Goal: Use online tool/utility: Utilize a website feature to perform a specific function

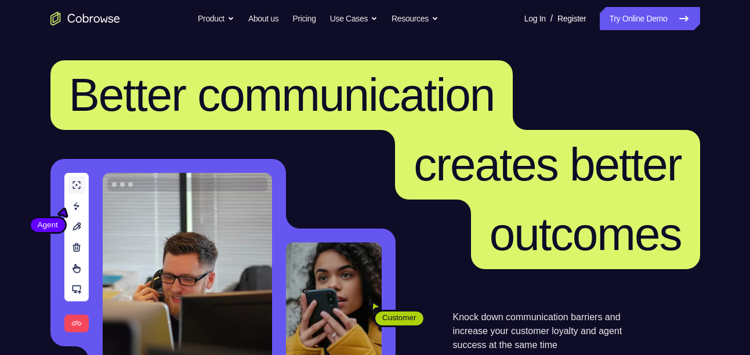
click at [620, 18] on link "Try Online Demo" at bounding box center [650, 18] width 100 height 23
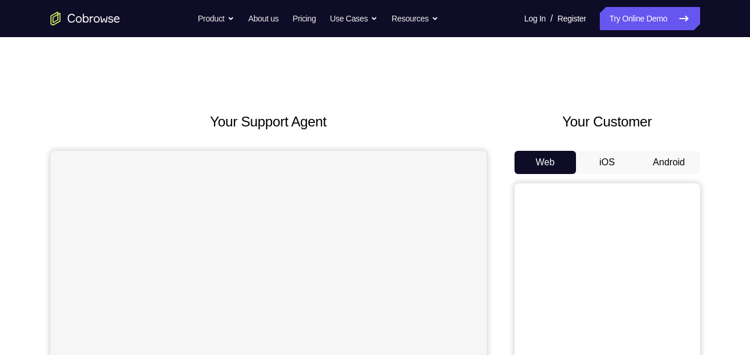
click at [652, 149] on div "Your Customer Web iOS Android" at bounding box center [608, 325] width 186 height 429
click at [653, 151] on button "Android" at bounding box center [669, 162] width 62 height 23
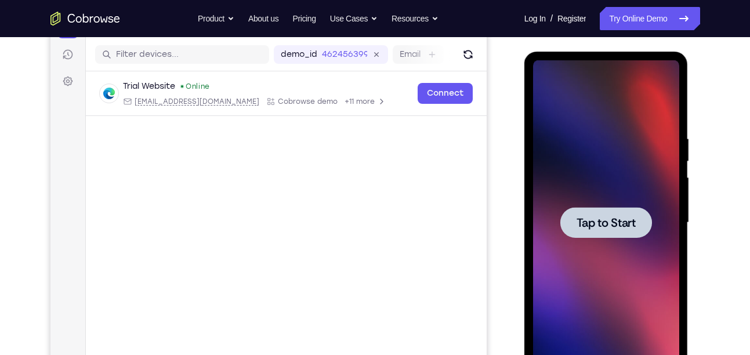
click at [620, 218] on span "Tap to Start" at bounding box center [606, 223] width 59 height 12
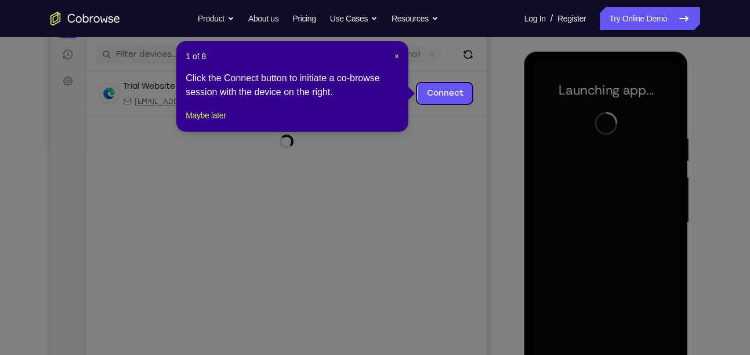
click at [236, 122] on footer "Maybe later" at bounding box center [293, 116] width 214 height 14
click at [226, 122] on button "Maybe later" at bounding box center [206, 116] width 40 height 14
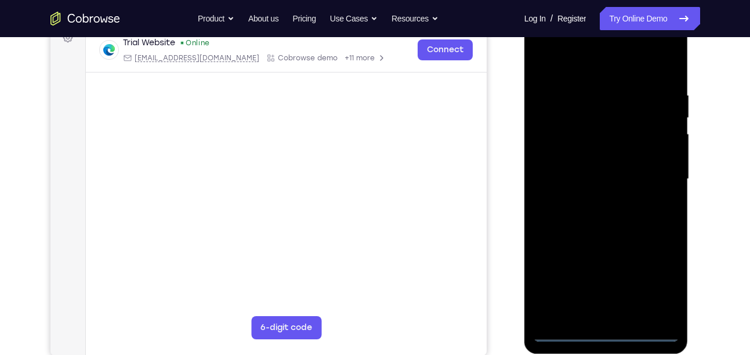
scroll to position [185, 0]
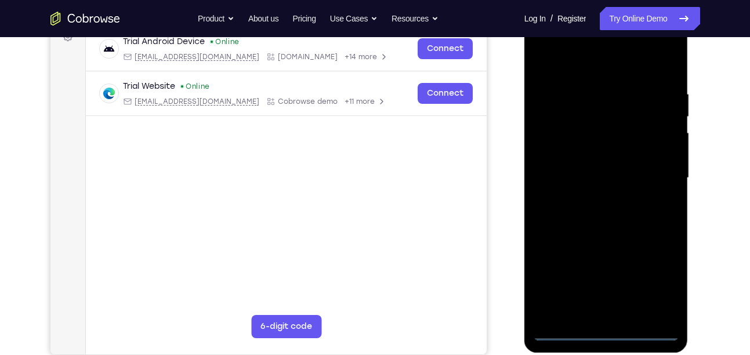
click at [606, 328] on div at bounding box center [606, 178] width 146 height 325
click at [606, 331] on div at bounding box center [606, 178] width 146 height 325
click at [651, 271] on div at bounding box center [606, 178] width 146 height 325
click at [658, 284] on div at bounding box center [606, 178] width 146 height 325
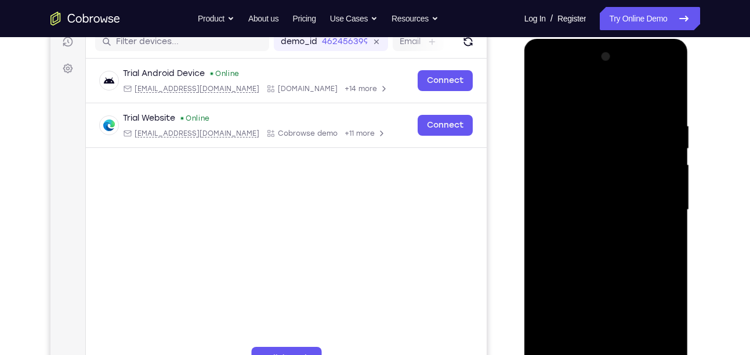
scroll to position [153, 0]
click at [558, 78] on div at bounding box center [606, 210] width 146 height 325
click at [652, 207] on div at bounding box center [606, 210] width 146 height 325
click at [597, 230] on div at bounding box center [606, 210] width 146 height 325
click at [620, 198] on div at bounding box center [606, 210] width 146 height 325
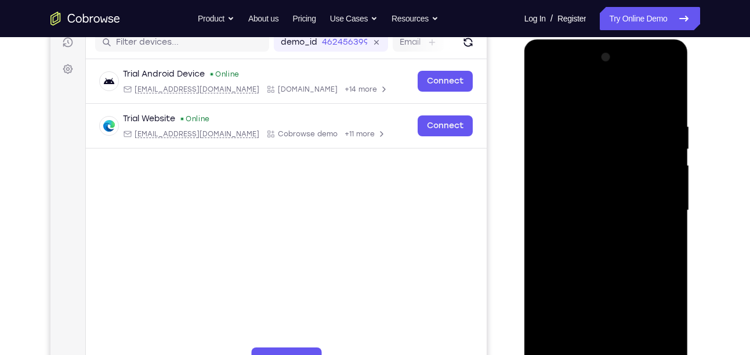
click at [620, 198] on div at bounding box center [606, 210] width 146 height 325
click at [599, 213] on div at bounding box center [606, 210] width 146 height 325
click at [615, 249] on div at bounding box center [606, 210] width 146 height 325
click at [609, 243] on div at bounding box center [606, 210] width 146 height 325
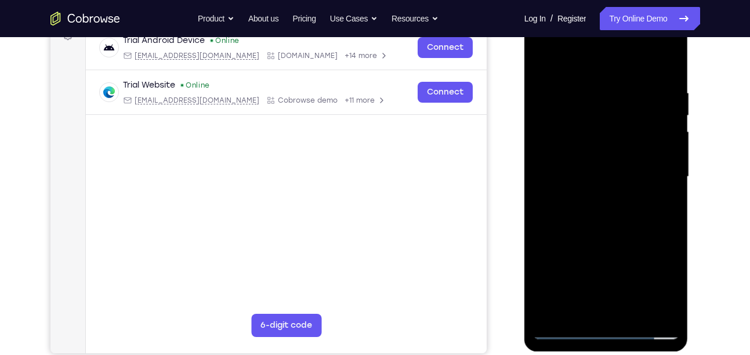
scroll to position [182, 0]
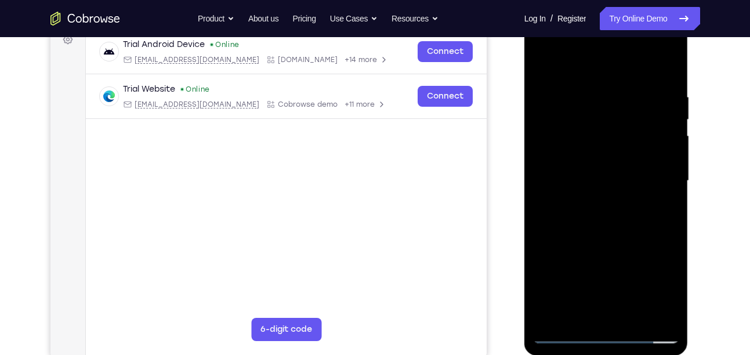
click at [607, 207] on div at bounding box center [606, 181] width 146 height 325
click at [575, 313] on div at bounding box center [606, 181] width 146 height 325
click at [591, 67] on div at bounding box center [606, 181] width 146 height 325
click at [575, 124] on div at bounding box center [606, 181] width 146 height 325
click at [541, 65] on div at bounding box center [606, 181] width 146 height 325
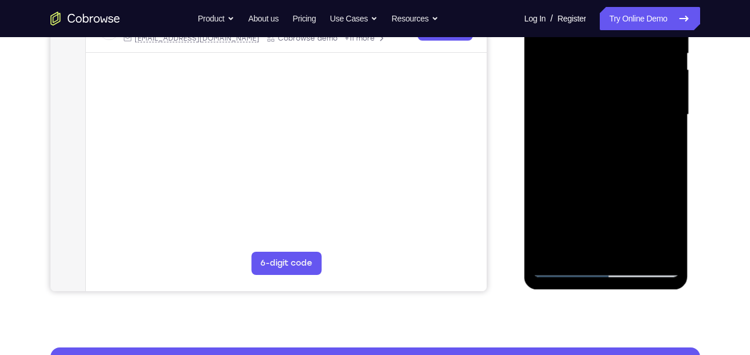
scroll to position [0, 0]
